Goal: Book appointment/travel/reservation

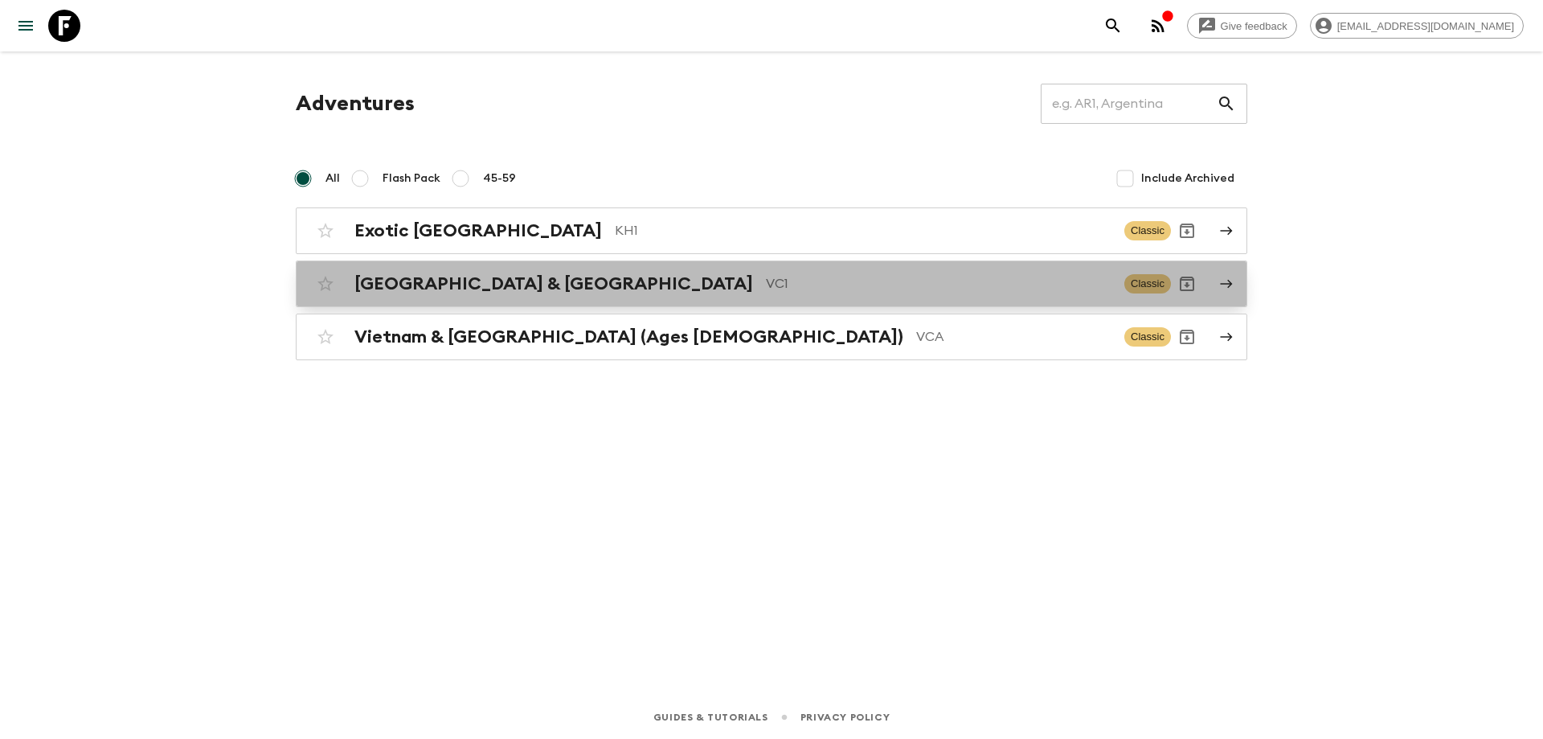
click at [531, 285] on h2 "[GEOGRAPHIC_DATA] & [GEOGRAPHIC_DATA]" at bounding box center [554, 283] width 399 height 21
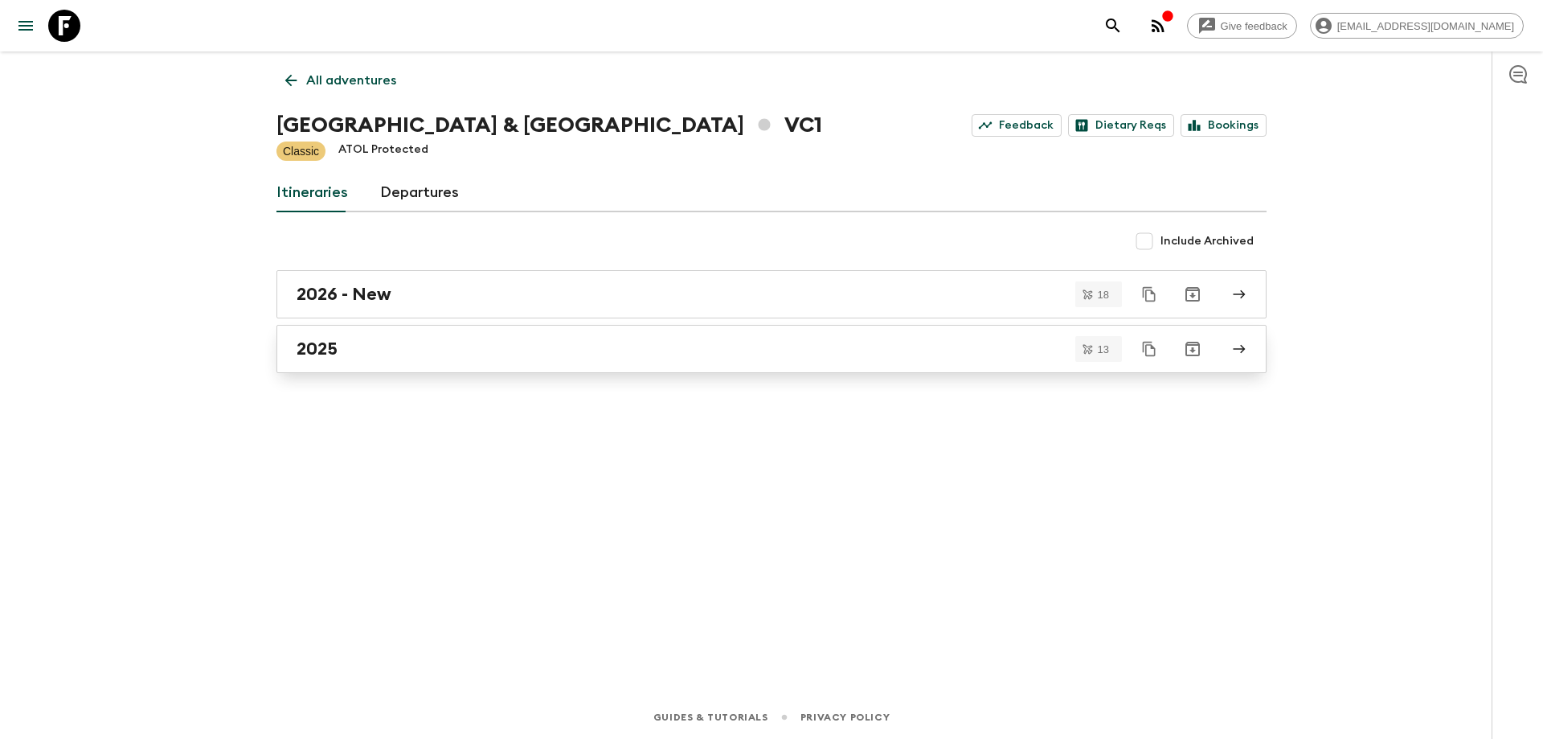
click at [433, 363] on link "2025" at bounding box center [772, 349] width 990 height 48
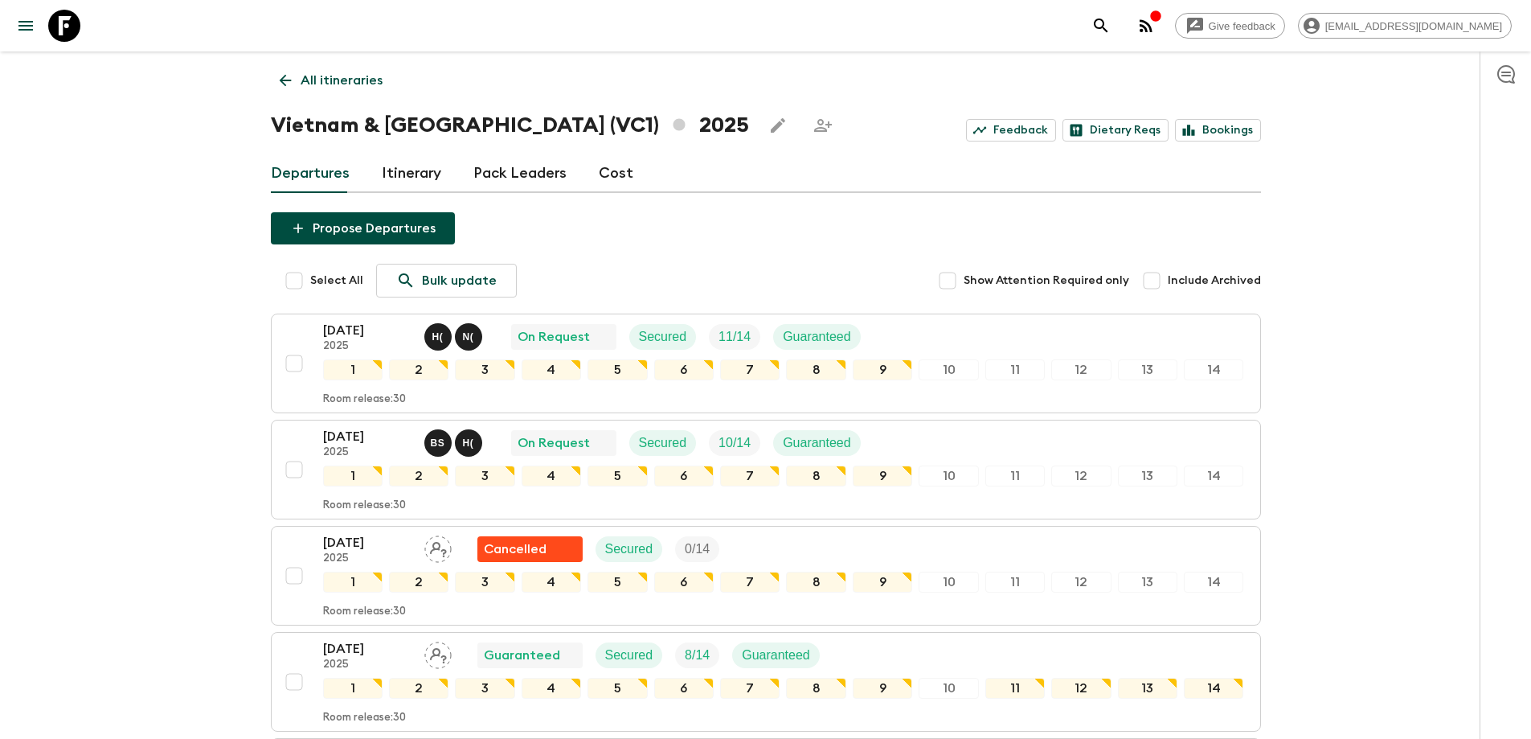
click at [1162, 16] on icon "button" at bounding box center [1156, 16] width 13 height 13
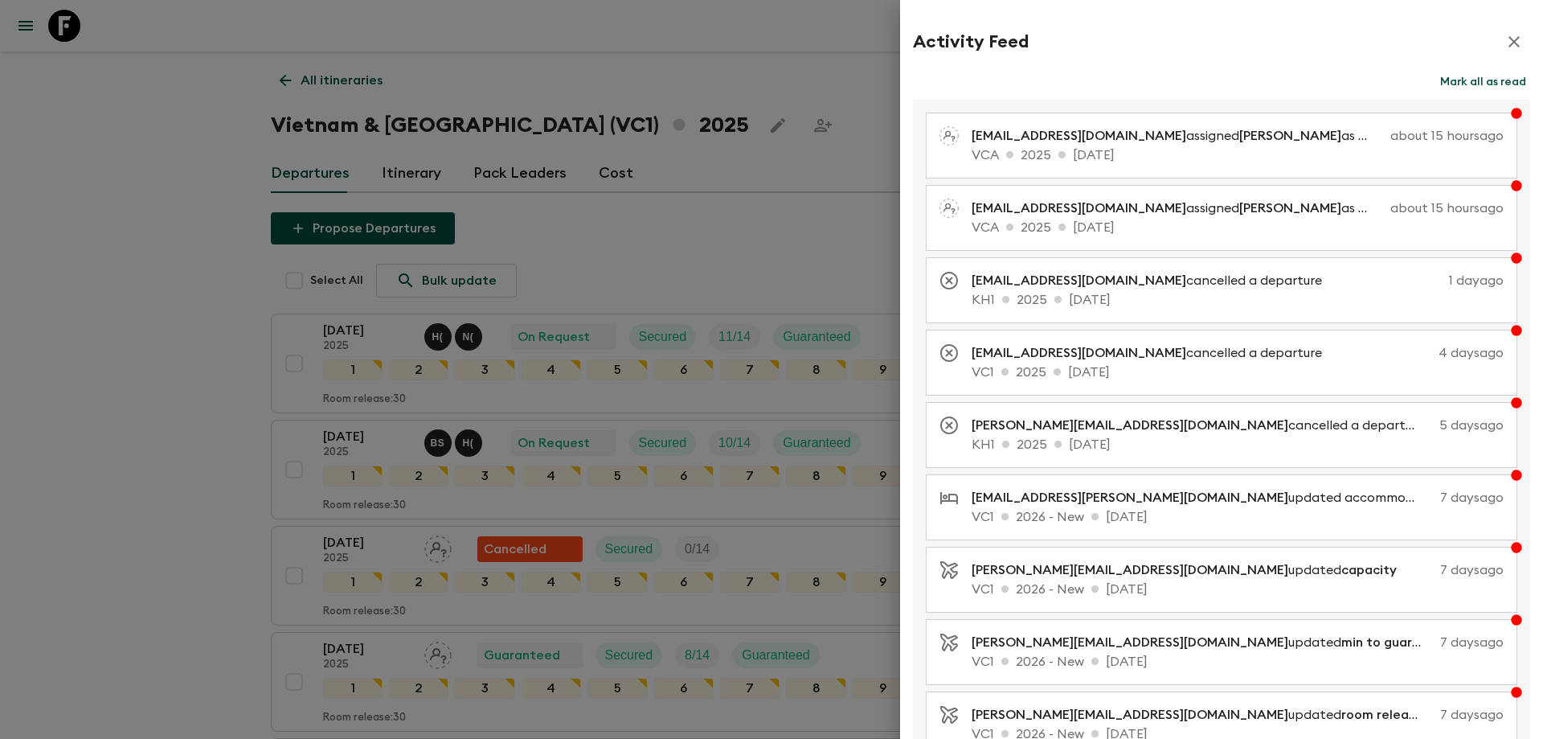
click at [1505, 46] on icon "button" at bounding box center [1514, 41] width 19 height 19
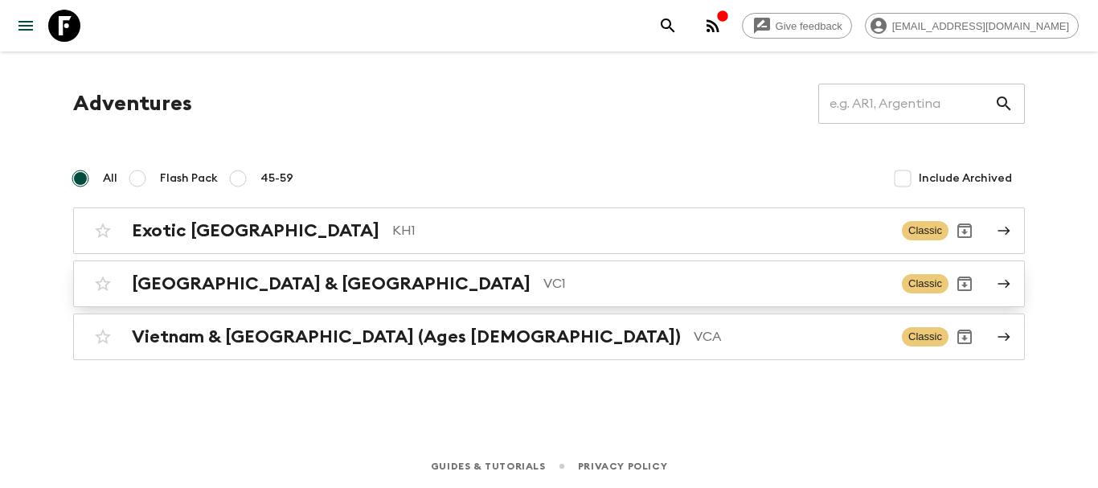
click at [318, 285] on div "Vietnam & Cambodia VC1" at bounding box center [510, 283] width 757 height 21
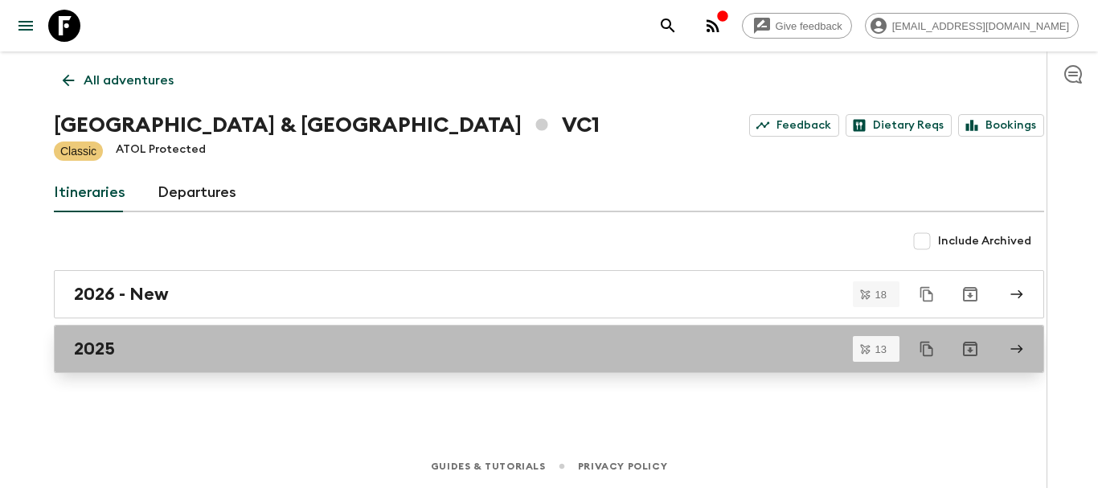
click at [268, 346] on div "2025" at bounding box center [534, 348] width 920 height 21
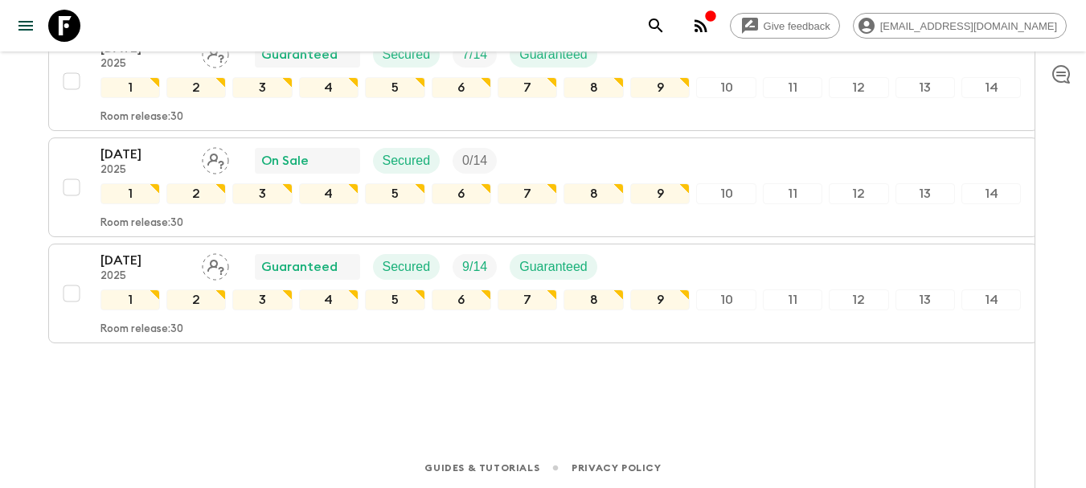
scroll to position [1345, 0]
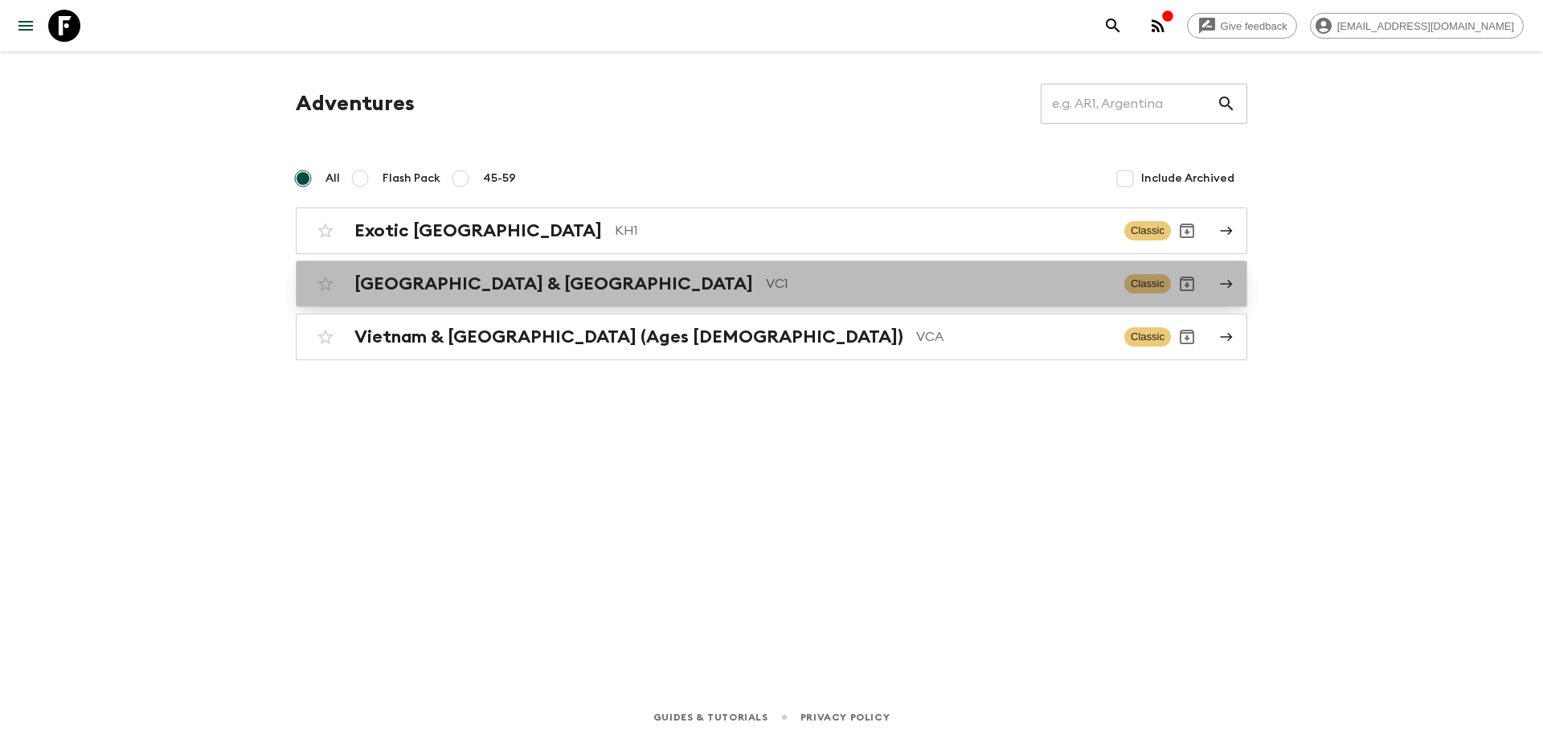
click at [766, 285] on p "VC1" at bounding box center [939, 283] width 346 height 19
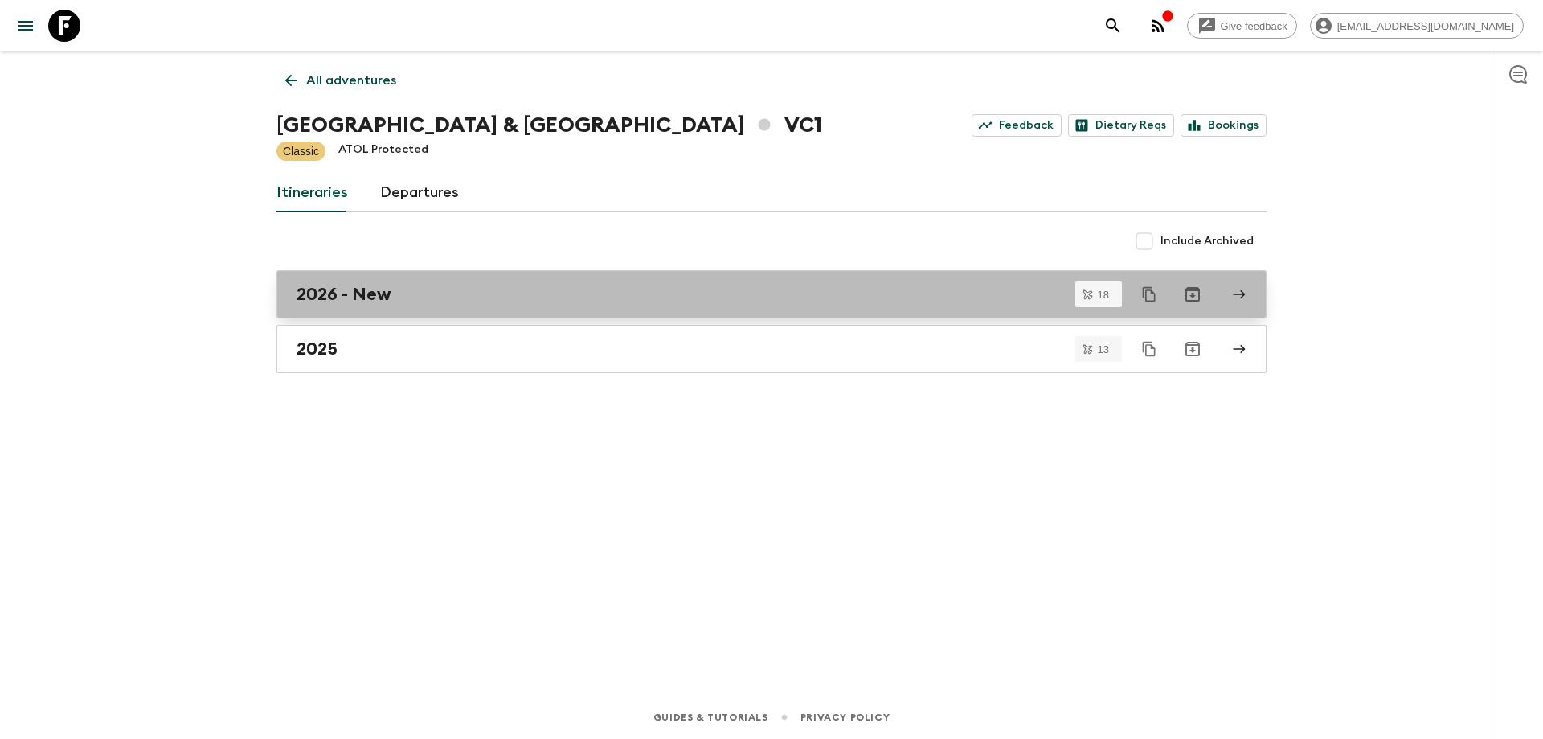
click at [379, 296] on h2 "2026 - New" at bounding box center [344, 294] width 95 height 21
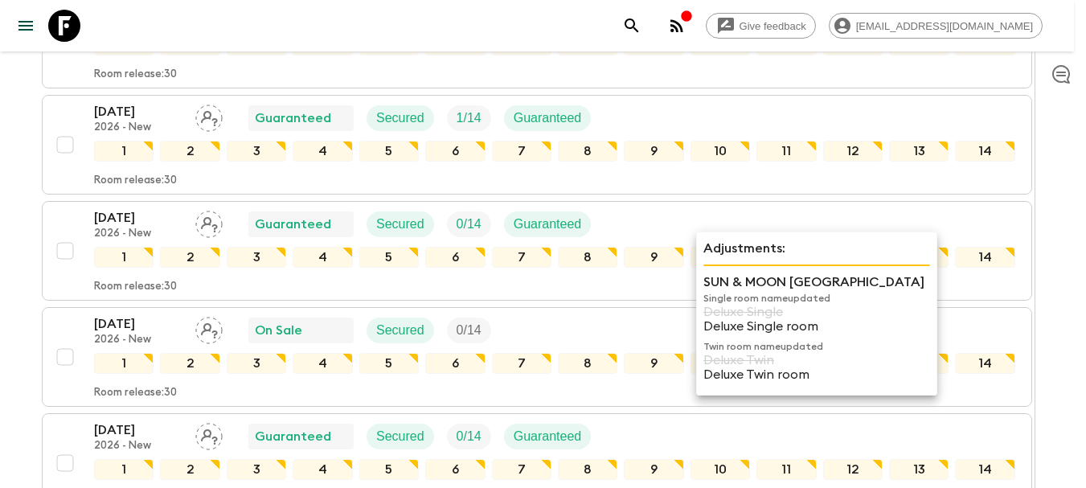
scroll to position [1634, 0]
